Goal: Find specific page/section: Find specific page/section

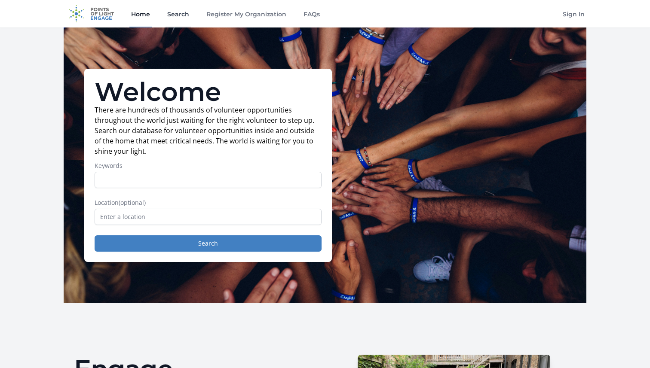
click at [171, 18] on link "Search" at bounding box center [178, 14] width 25 height 28
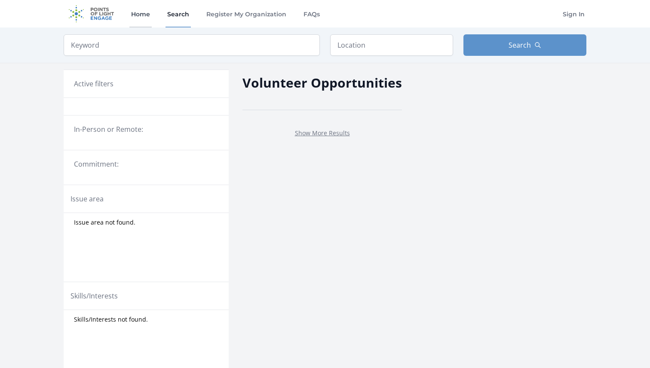
click at [140, 18] on link "Home" at bounding box center [140, 14] width 22 height 28
